Goal: Browse casually

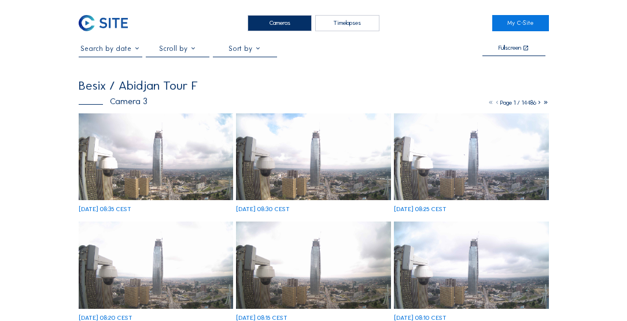
click at [289, 21] on div "Cameras" at bounding box center [280, 23] width 64 height 17
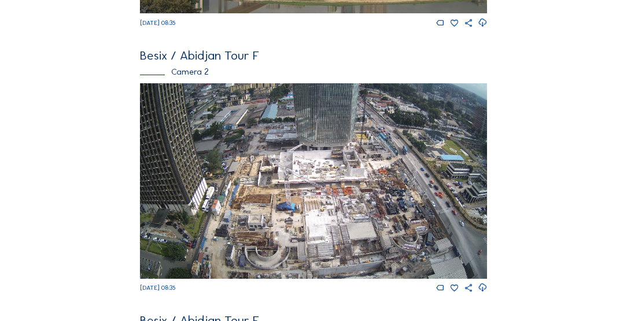
scroll to position [363, 0]
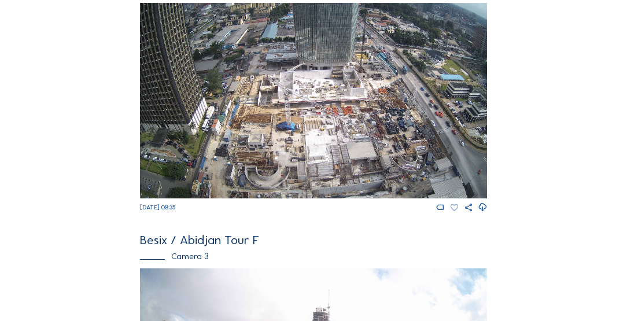
click at [454, 213] on icon at bounding box center [453, 208] width 9 height 10
drag, startPoint x: 440, startPoint y: 209, endPoint x: 516, endPoint y: 224, distance: 77.8
click at [537, 233] on div "Feed Photo Show Map Search Fullscreen Besix / [GEOGRAPHIC_DATA] Tour F Camera 1…" at bounding box center [314, 98] width 470 height 835
click at [440, 209] on icon at bounding box center [440, 207] width 9 height 10
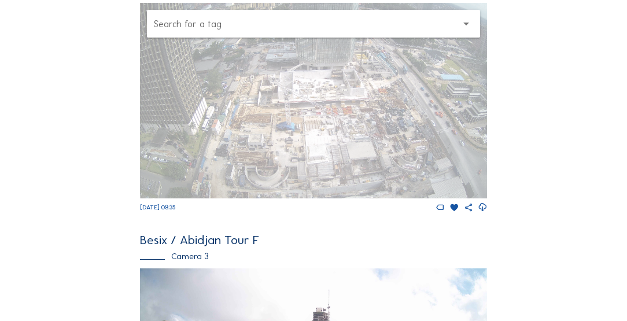
click at [555, 140] on div "Cameras Timelapses My C-Site Feed Photo Show Map Search Fullscreen Besix / [GEO…" at bounding box center [313, 228] width 627 height 1182
click at [544, 138] on div "Feed Photo Show Map Search Fullscreen Besix / [GEOGRAPHIC_DATA] Tour F Camera 1…" at bounding box center [314, 98] width 470 height 835
click at [539, 93] on div "Feed Photo Show Map Search Fullscreen Besix / [GEOGRAPHIC_DATA] Tour F Camera 1…" at bounding box center [314, 98] width 470 height 835
click at [396, 95] on div "Search for a tag arrow_drop_down" at bounding box center [313, 100] width 346 height 195
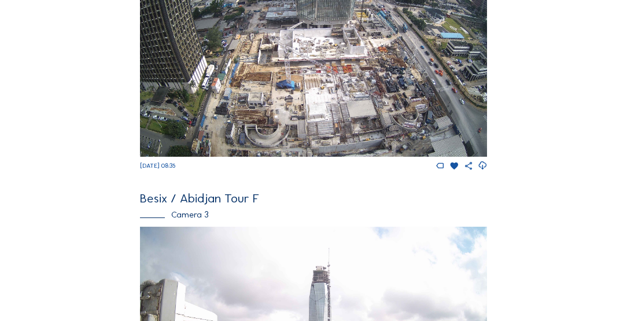
scroll to position [396, 0]
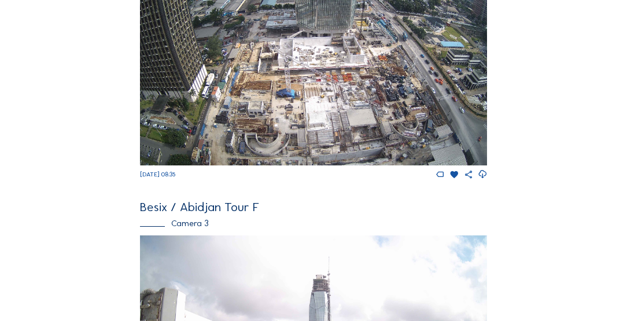
click at [341, 132] on img at bounding box center [313, 67] width 346 height 195
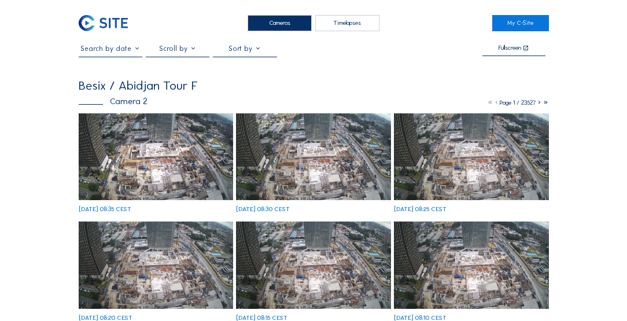
click at [102, 154] on img at bounding box center [156, 156] width 154 height 87
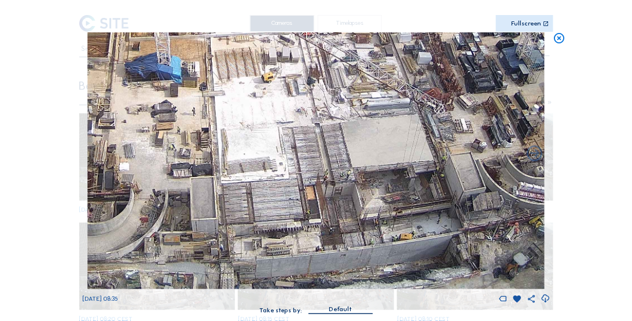
drag, startPoint x: 334, startPoint y: 262, endPoint x: 318, endPoint y: 179, distance: 84.9
click at [318, 179] on img at bounding box center [316, 160] width 456 height 257
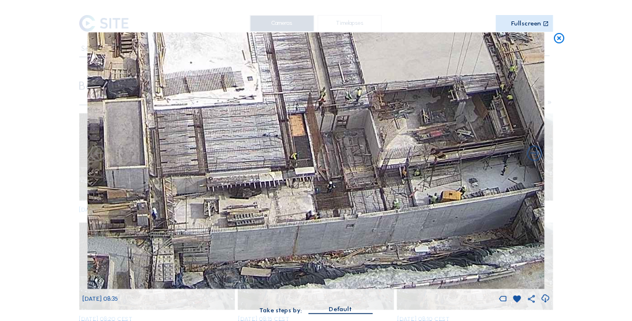
drag, startPoint x: 304, startPoint y: 226, endPoint x: 301, endPoint y: 173, distance: 53.3
click at [301, 173] on img at bounding box center [316, 160] width 456 height 257
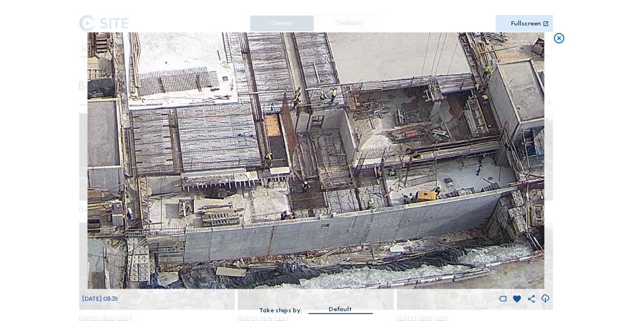
drag, startPoint x: 437, startPoint y: 193, endPoint x: 468, endPoint y: 182, distance: 32.8
click at [467, 182] on img at bounding box center [316, 160] width 456 height 257
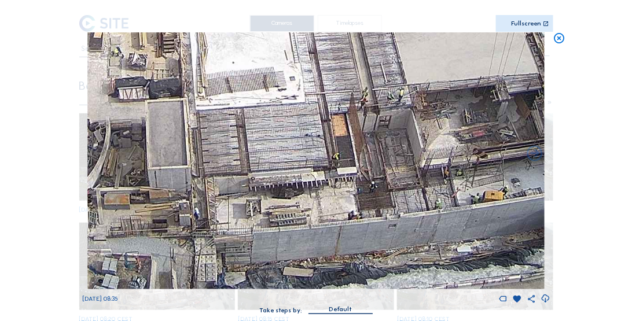
drag, startPoint x: 358, startPoint y: 204, endPoint x: 392, endPoint y: 196, distance: 35.2
click at [392, 196] on img at bounding box center [316, 160] width 456 height 257
